Goal: Check status: Check status

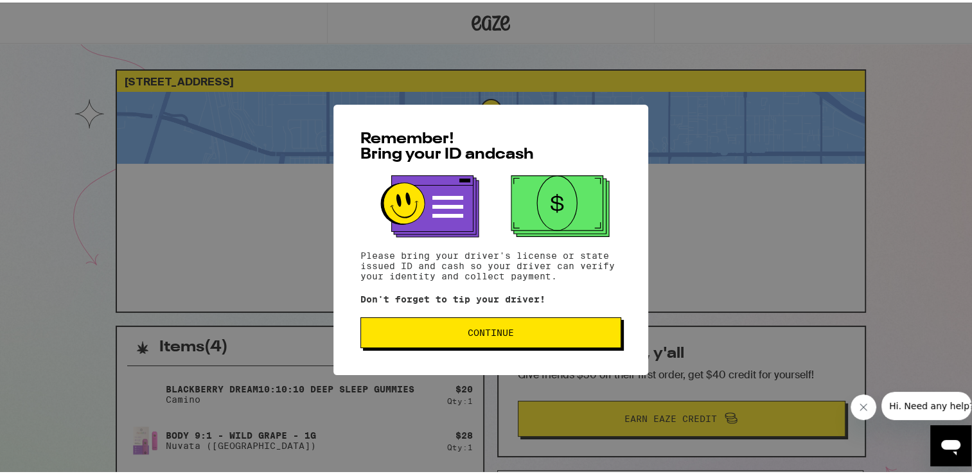
click at [519, 341] on button "Continue" at bounding box center [491, 330] width 261 height 31
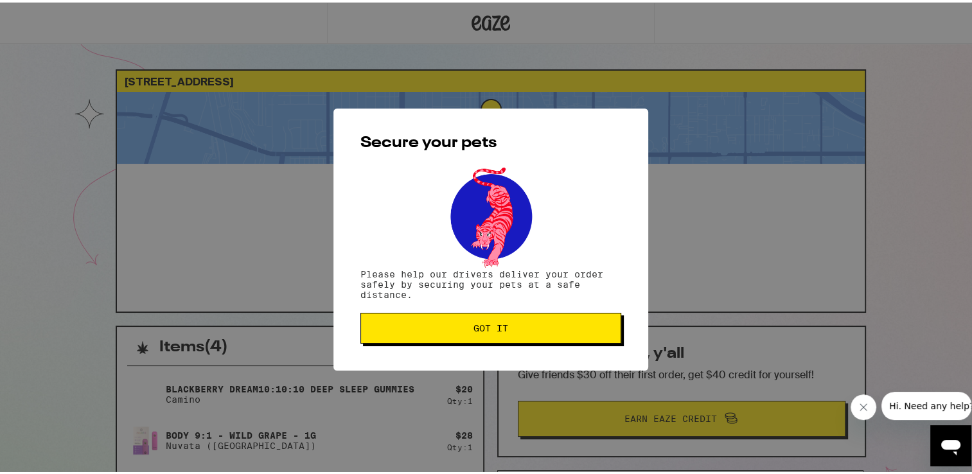
click at [461, 325] on span "Got it" at bounding box center [490, 325] width 239 height 9
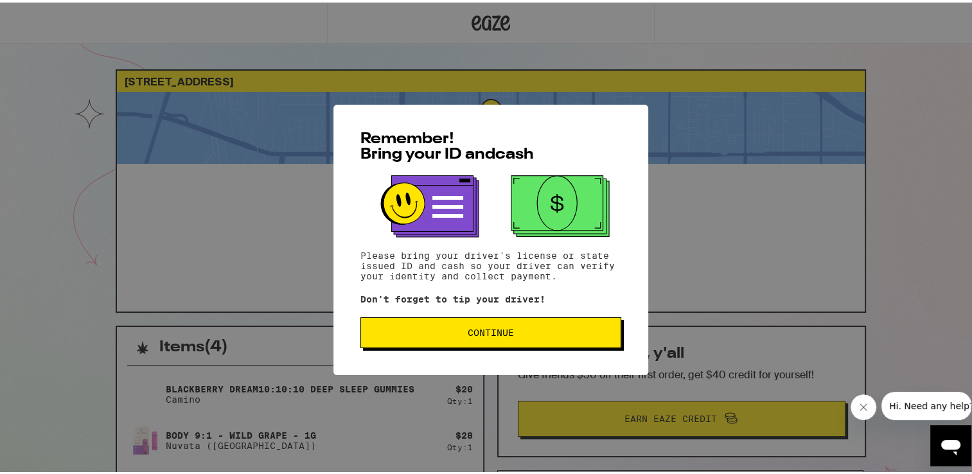
click at [489, 323] on button "Continue" at bounding box center [491, 330] width 261 height 31
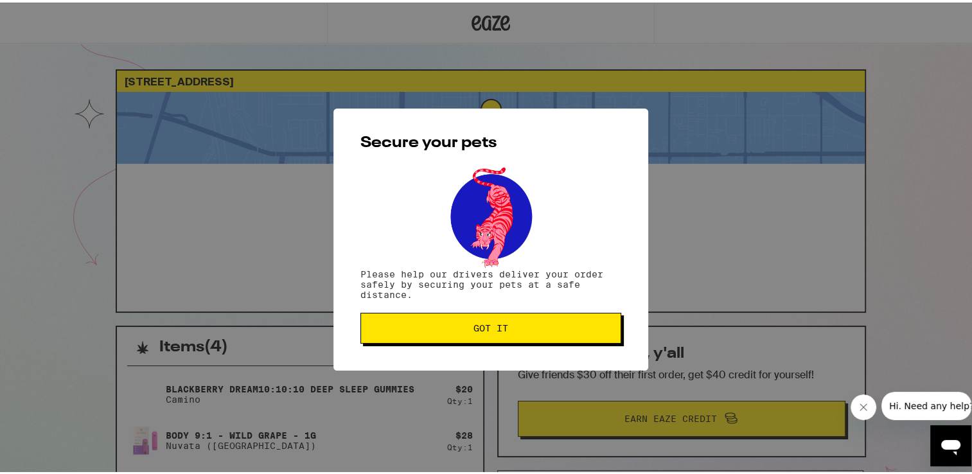
click at [486, 329] on span "Got it" at bounding box center [491, 325] width 35 height 9
